Goal: Task Accomplishment & Management: Use online tool/utility

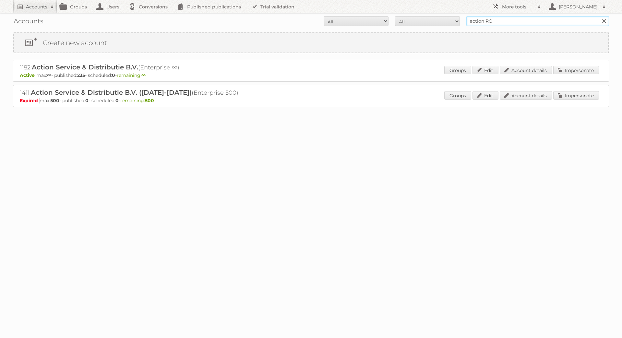
click at [492, 17] on input "action RO" at bounding box center [537, 21] width 143 height 10
type input "essentra comp"
click at [599, 16] on input "Search" at bounding box center [604, 21] width 10 height 10
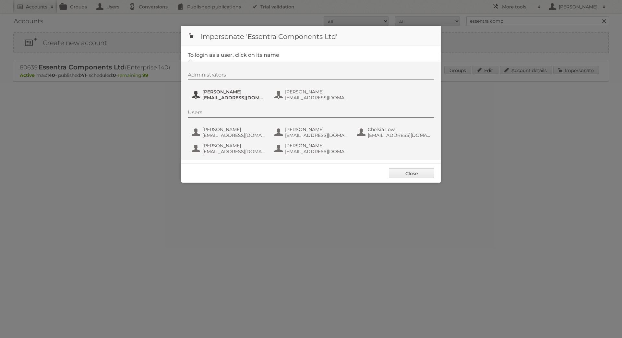
click at [252, 92] on span "Christoph Muehlenbeck" at bounding box center [233, 92] width 63 height 6
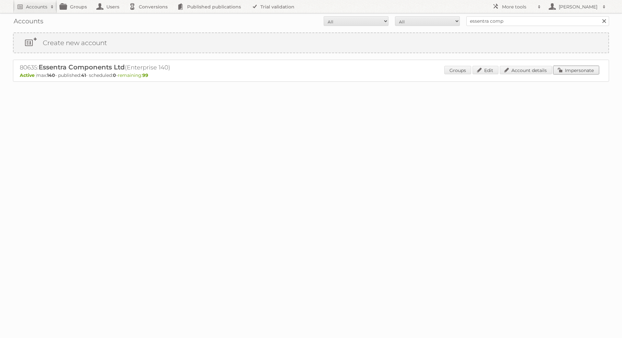
drag, startPoint x: 582, startPoint y: 69, endPoint x: 570, endPoint y: 68, distance: 11.4
click at [582, 69] on link "Impersonate" at bounding box center [576, 70] width 46 height 8
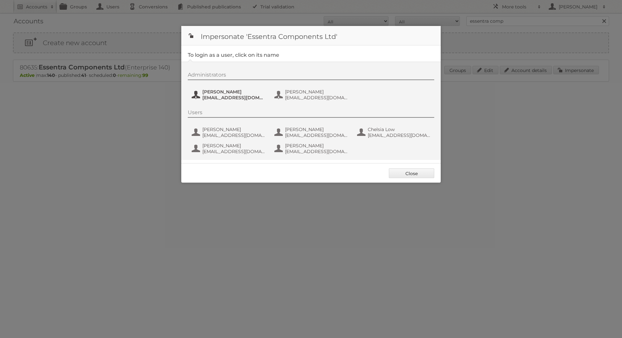
click at [250, 88] on div "Administrators Christoph Muehlenbeck ChristophMuehlenbeck@essentra.com Gokhan E…" at bounding box center [314, 87] width 253 height 31
click at [248, 90] on span "Christoph Muehlenbeck" at bounding box center [233, 92] width 63 height 6
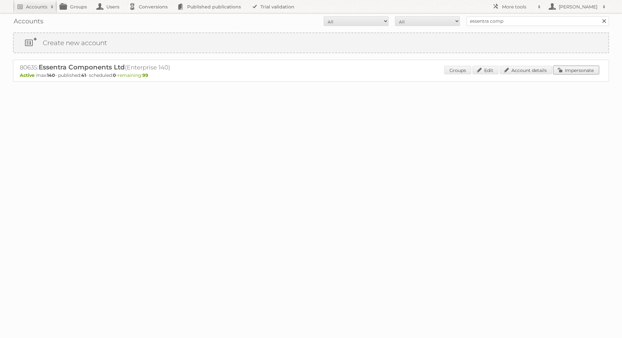
click at [565, 68] on link "Impersonate" at bounding box center [576, 70] width 46 height 8
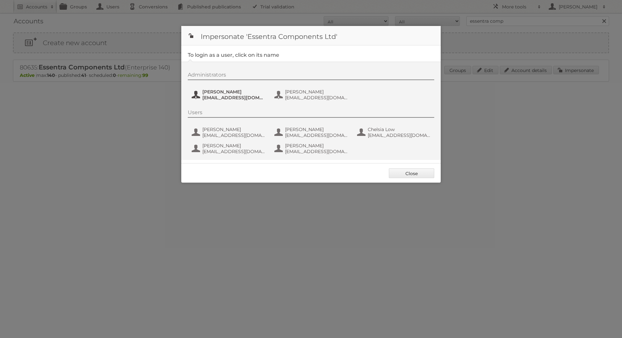
click at [235, 99] on span "ChristophMuehlenbeck@essentra.com" at bounding box center [233, 98] width 63 height 6
